Goal: Information Seeking & Learning: Learn about a topic

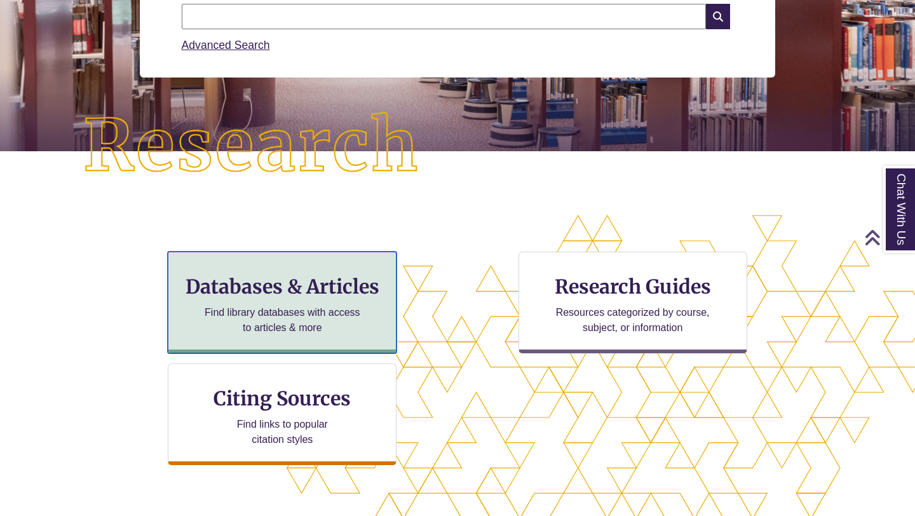
click at [289, 299] on div "Databases & Articles Find library databases with access to articles & more" at bounding box center [282, 303] width 229 height 102
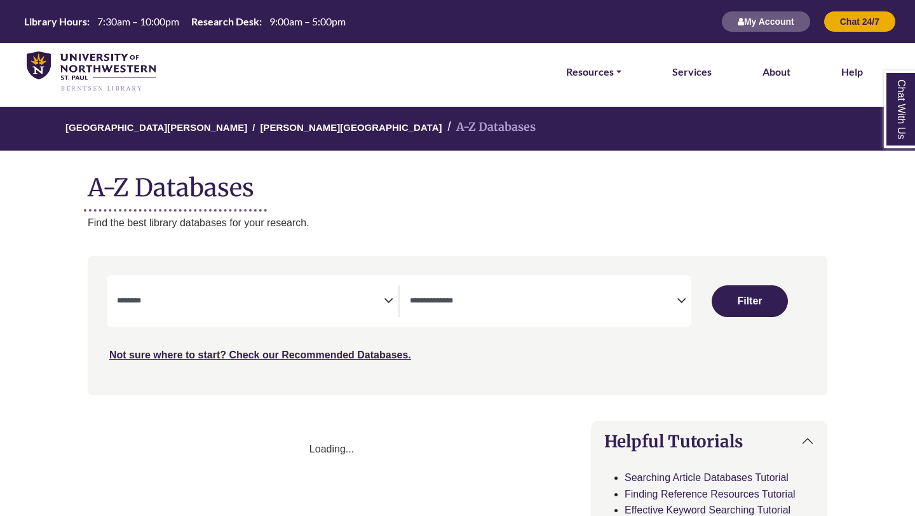
select select "Database Subject Filter"
select select "Database Types Filter"
select select "Database Subject Filter"
select select "Database Types Filter"
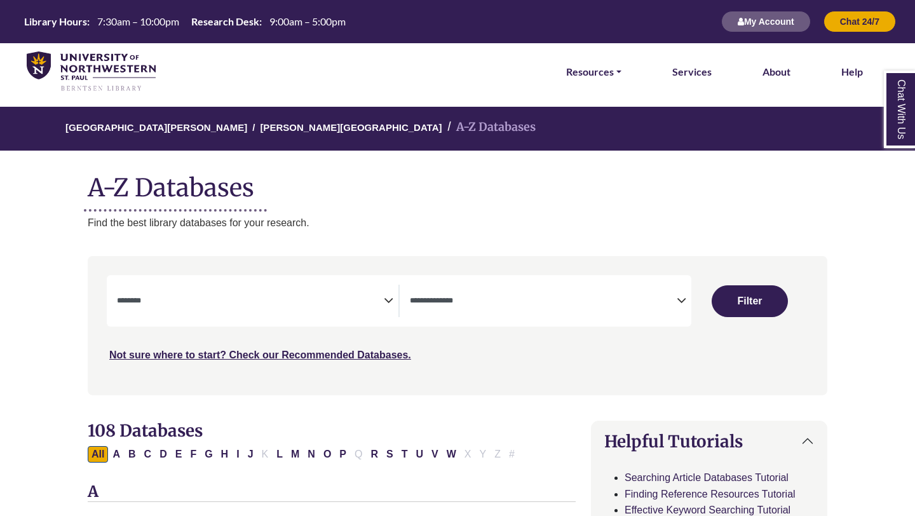
click at [296, 304] on textarea "Search" at bounding box center [250, 302] width 267 height 10
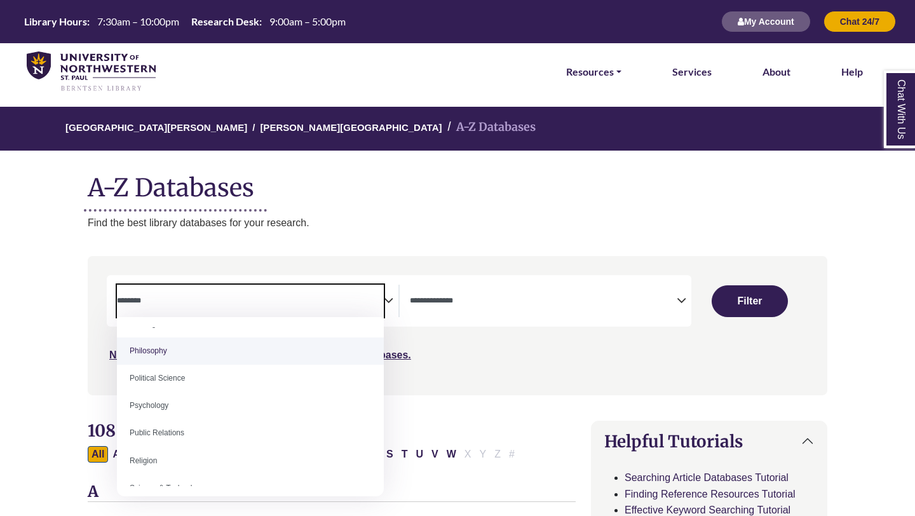
scroll to position [953, 0]
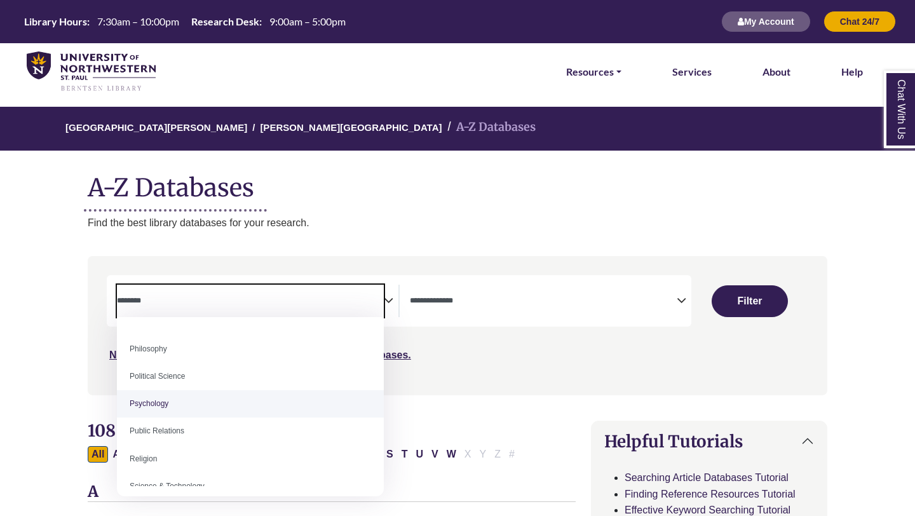
select select "*****"
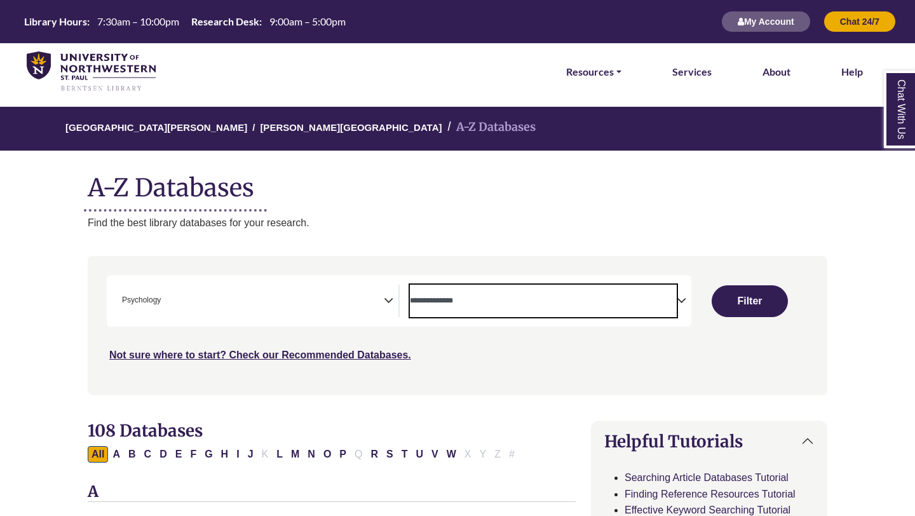
click at [578, 306] on textarea "Search" at bounding box center [543, 302] width 267 height 10
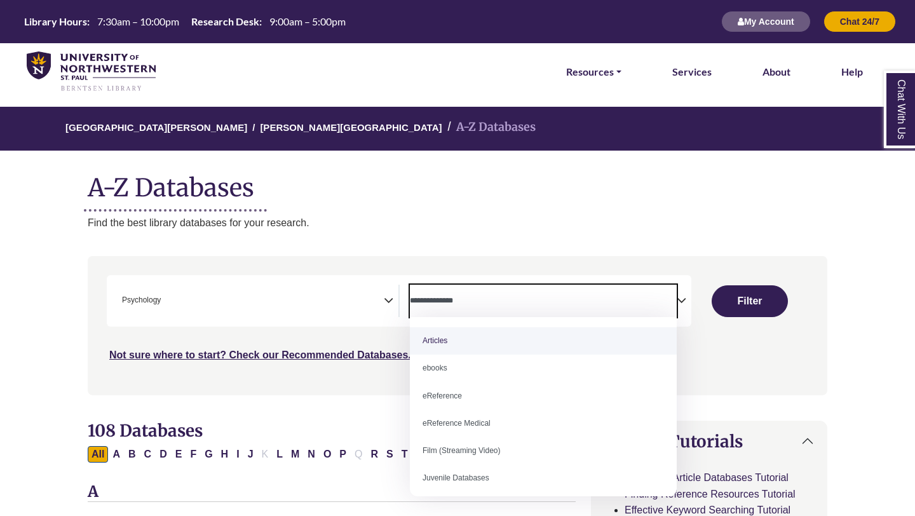
select select "*****"
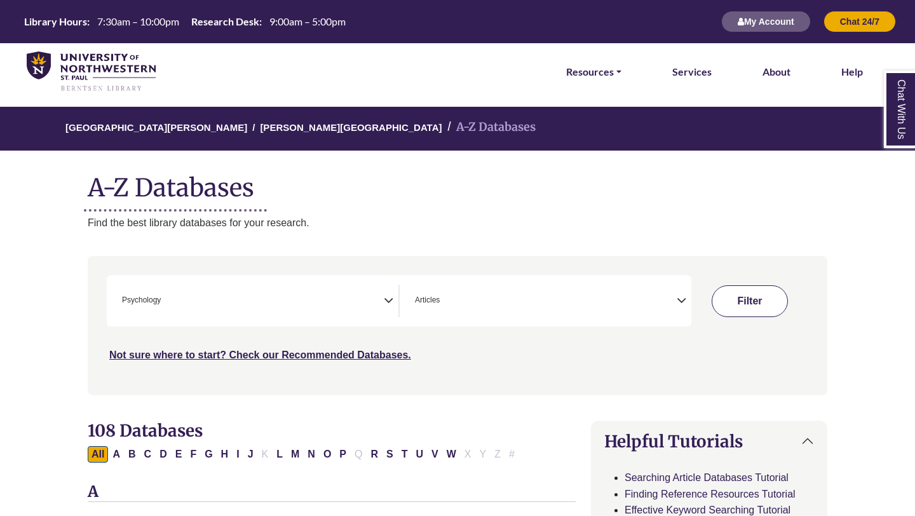
click at [750, 305] on button "Filter" at bounding box center [750, 301] width 76 height 32
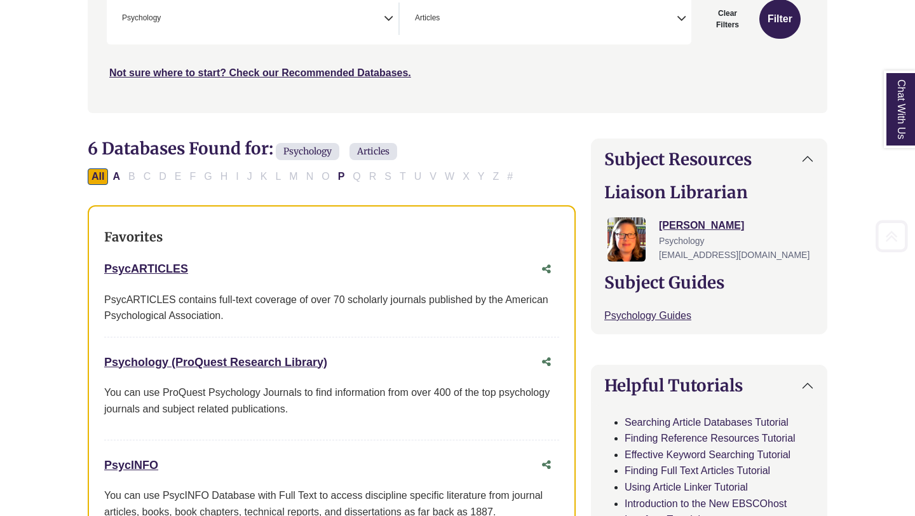
scroll to position [315, 0]
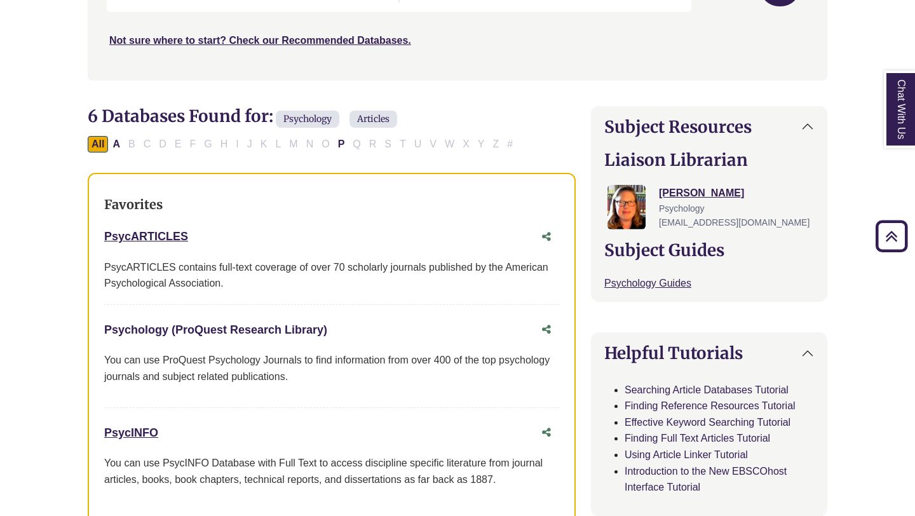
click at [205, 329] on link "Psychology (ProQuest Research Library) This link opens in a new window" at bounding box center [215, 330] width 223 height 13
